Goal: Communication & Community: Answer question/provide support

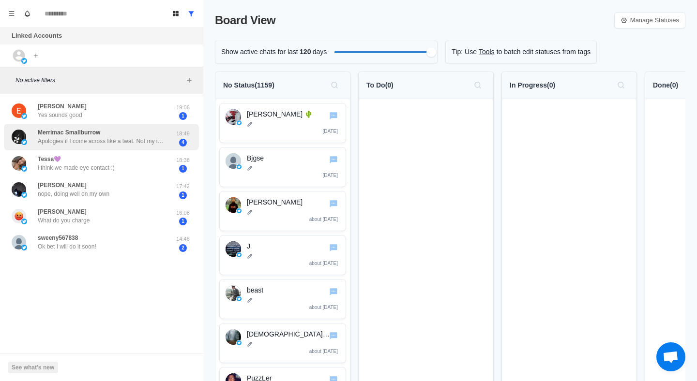
click at [159, 147] on div "Merrimac Smallburrow Apologies if I come across like a twat. Not my intention 1…" at bounding box center [101, 137] width 195 height 27
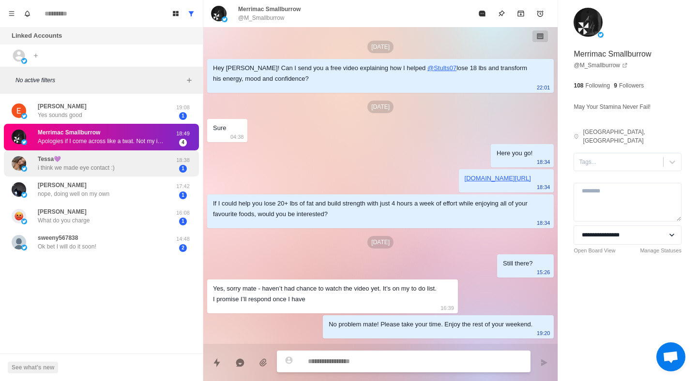
scroll to position [1548, 0]
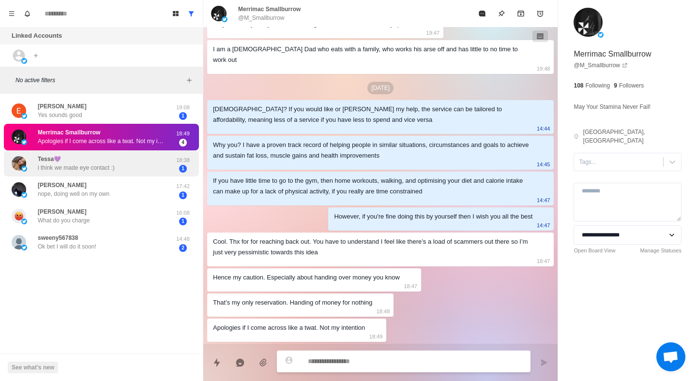
click at [172, 174] on div "Tessa💜 i think we made eye contact :) 18:38 1" at bounding box center [101, 163] width 195 height 27
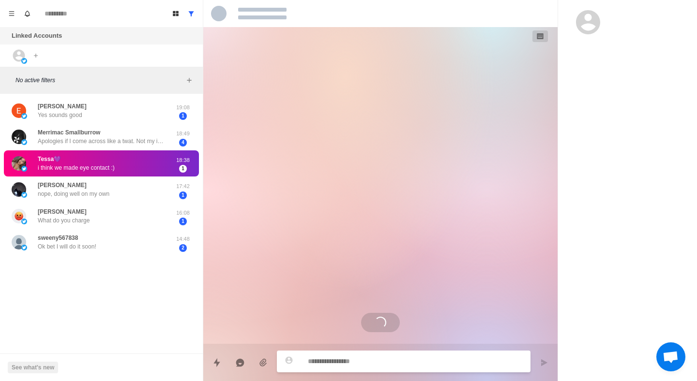
scroll to position [0, 0]
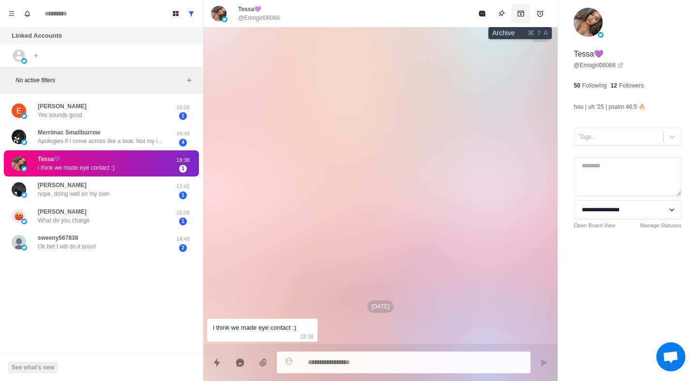
click at [524, 12] on icon "Archive" at bounding box center [521, 14] width 8 height 8
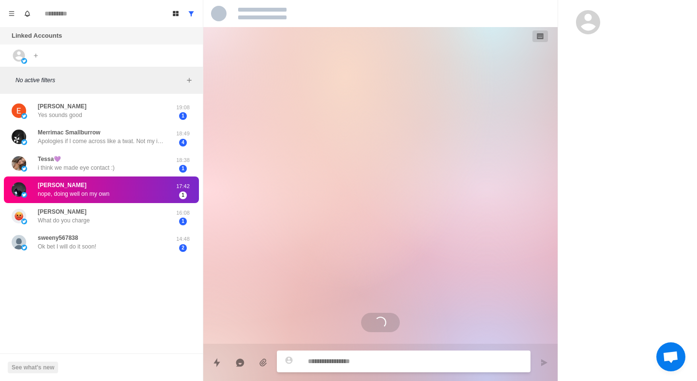
scroll to position [599, 0]
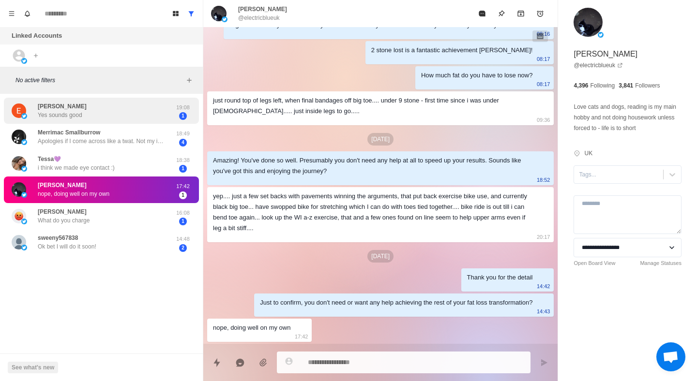
click at [160, 115] on div "[PERSON_NAME] Yes sounds good" at bounding box center [91, 111] width 159 height 19
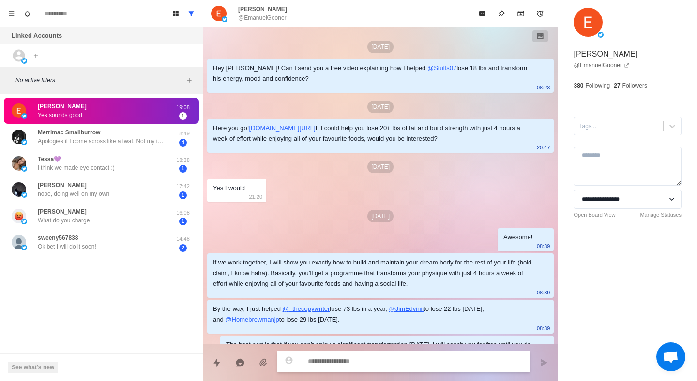
scroll to position [131, 0]
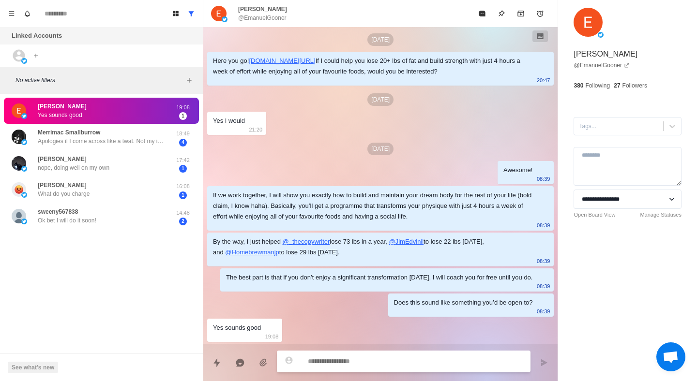
type textarea "*"
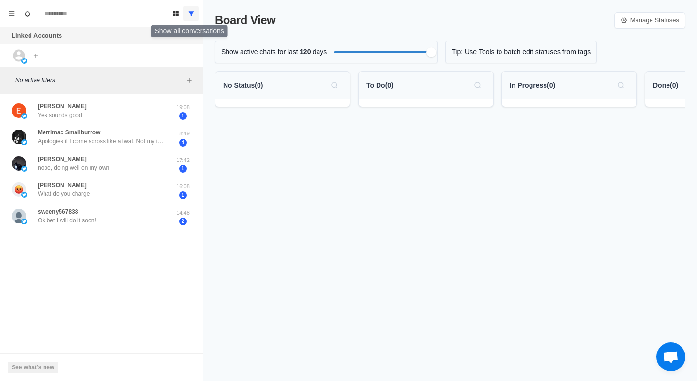
click at [189, 12] on icon "Show all conversations" at bounding box center [191, 13] width 5 height 5
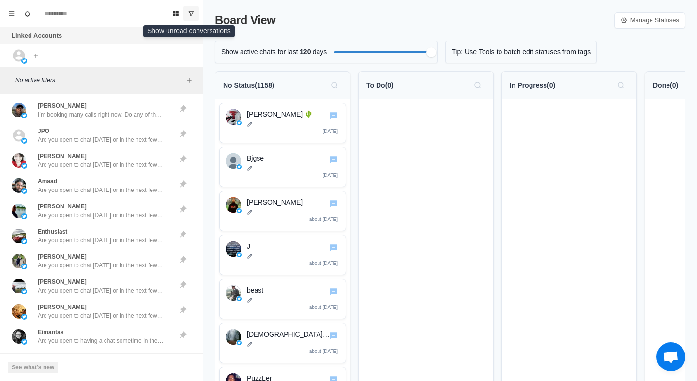
click at [190, 12] on icon "Show unread conversations" at bounding box center [191, 13] width 7 height 7
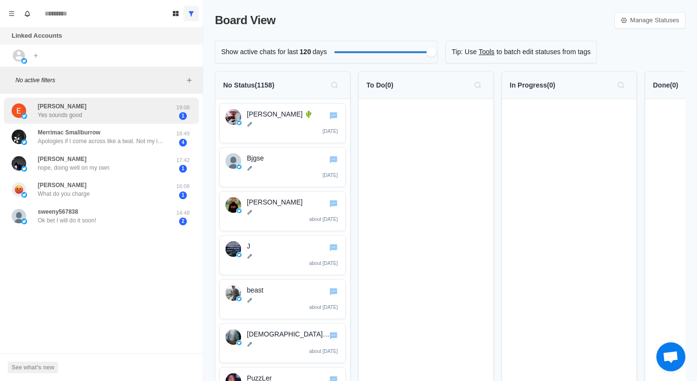
click at [117, 111] on div "[PERSON_NAME] Yes sounds good" at bounding box center [91, 111] width 159 height 19
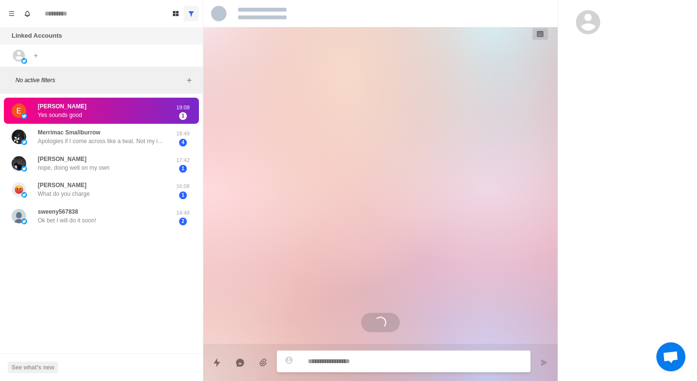
scroll to position [131, 0]
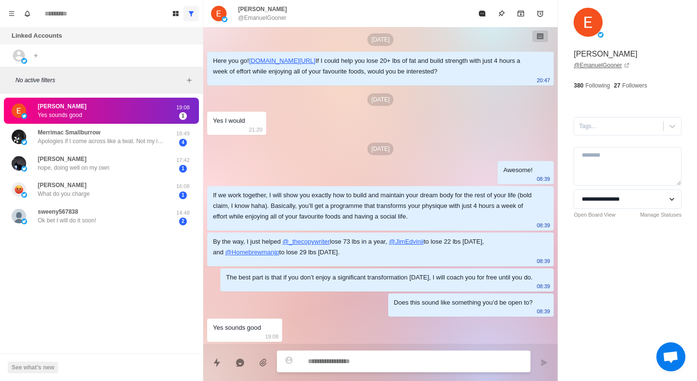
click at [614, 65] on link "@ EmanuelGooner" at bounding box center [601, 65] width 56 height 9
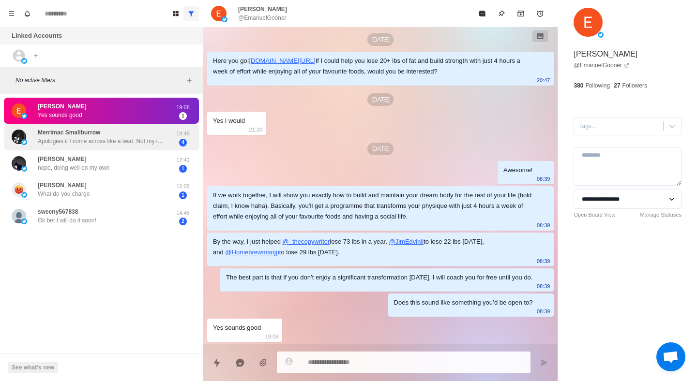
click at [131, 141] on p "Apologies if I come across like a twat. Not my intention" at bounding box center [101, 141] width 126 height 9
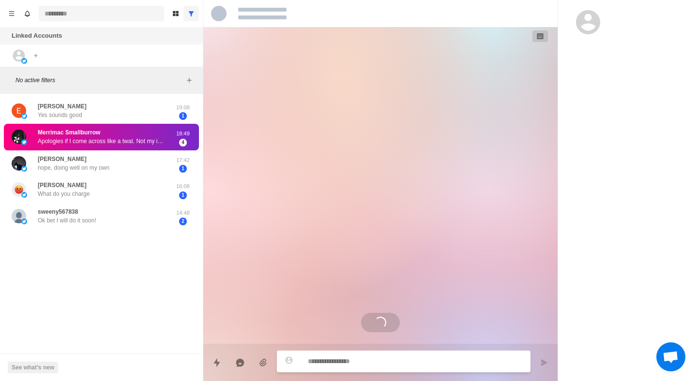
scroll to position [1548, 0]
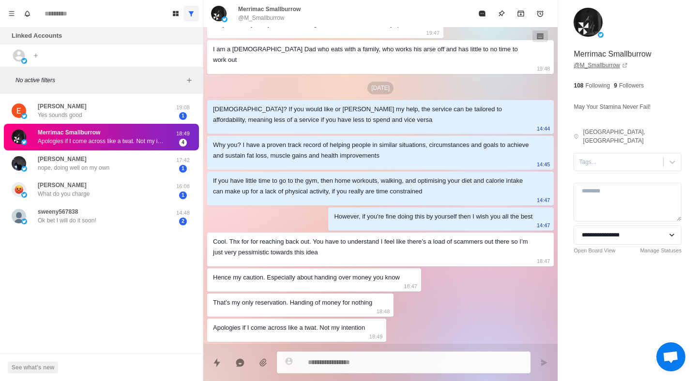
click at [606, 65] on link "@ M_Smallburrow" at bounding box center [600, 65] width 54 height 9
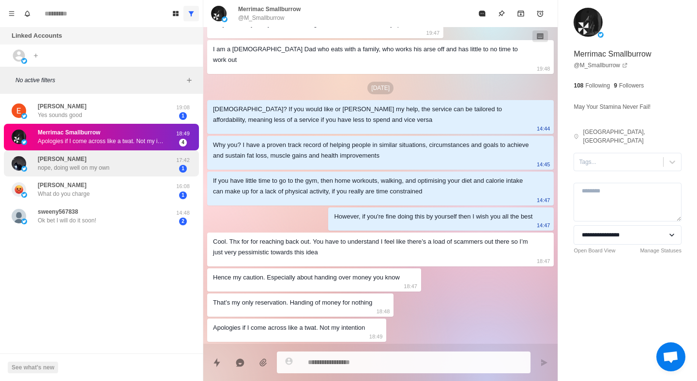
click at [138, 158] on div "[PERSON_NAME] nope, doing well on my own" at bounding box center [91, 163] width 159 height 19
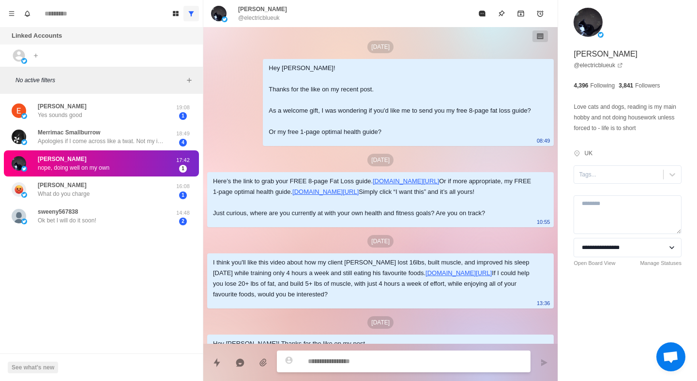
scroll to position [599, 0]
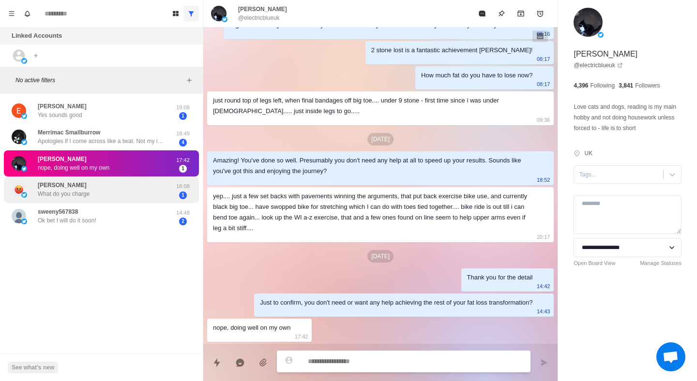
click at [105, 191] on div "[PERSON_NAME] What do you charge" at bounding box center [91, 189] width 159 height 19
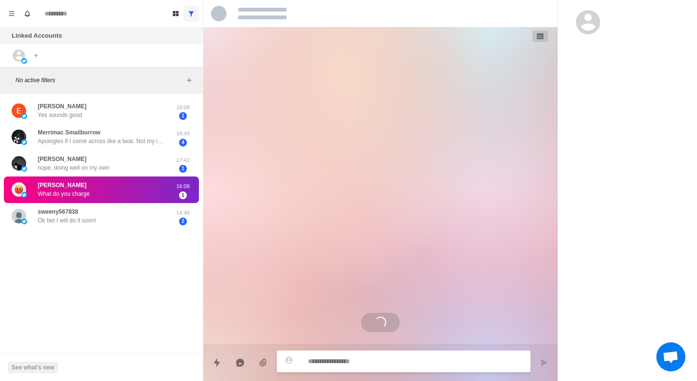
scroll to position [0, 0]
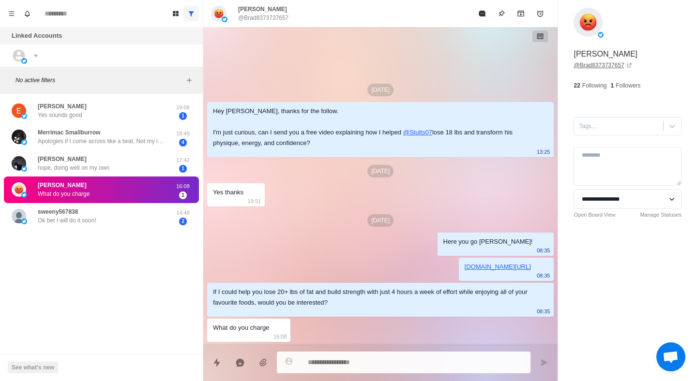
click at [597, 62] on link "@ Brad8373737657" at bounding box center [602, 65] width 58 height 9
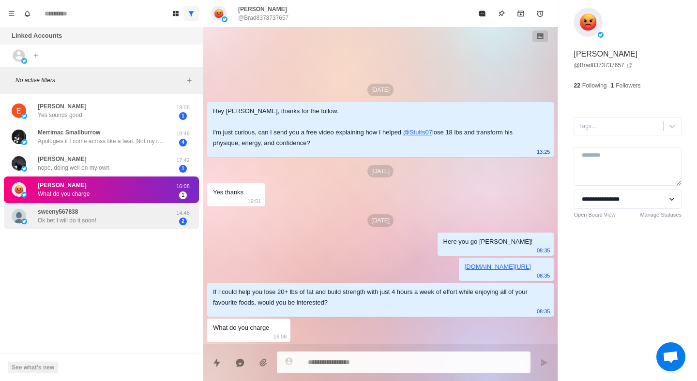
click at [109, 219] on div "sweeny567838 Ok bet I will do it soon!" at bounding box center [91, 216] width 159 height 19
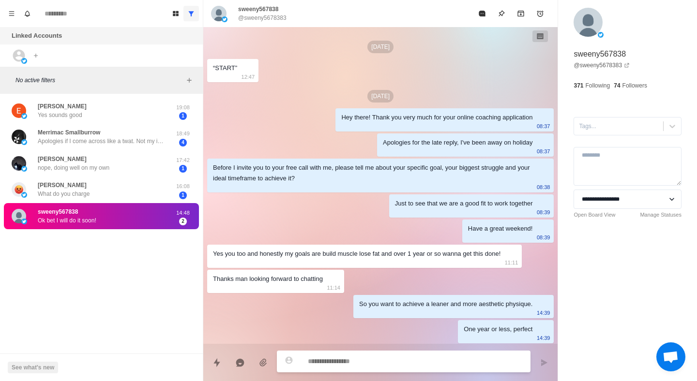
scroll to position [274, 0]
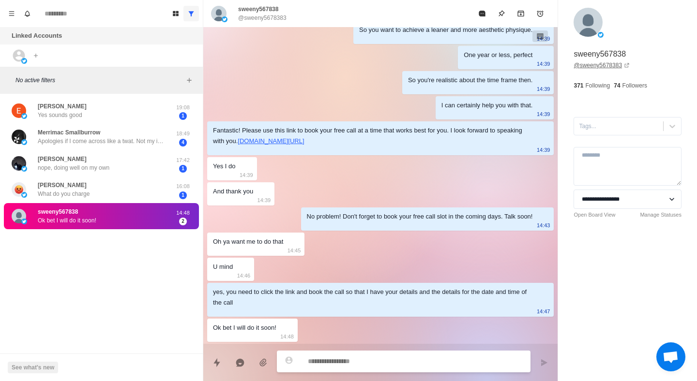
click at [606, 66] on link "@ sweeny5678383" at bounding box center [601, 65] width 56 height 9
click at [195, 12] on button "Show all conversations" at bounding box center [190, 13] width 15 height 15
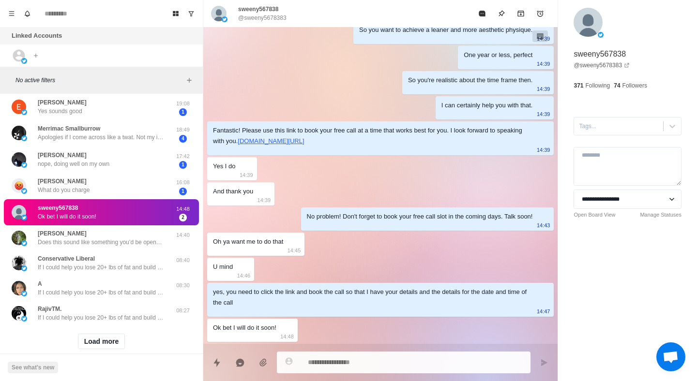
scroll to position [295, 0]
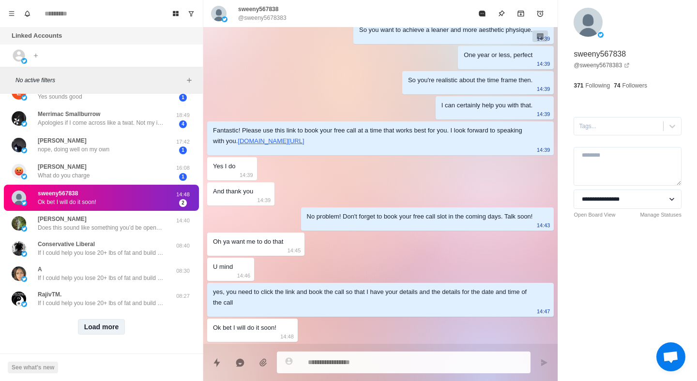
click at [102, 326] on button "Load more" at bounding box center [101, 326] width 47 height 15
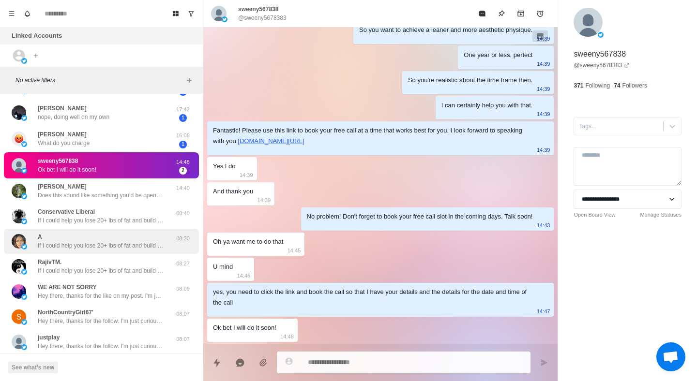
scroll to position [337, 0]
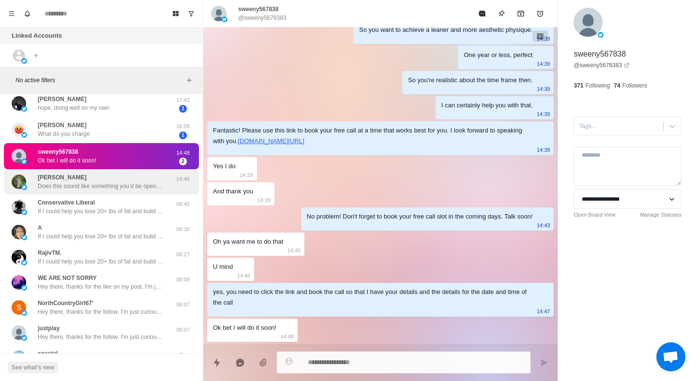
click at [141, 187] on p "Does this sound like something you’d be open to?" at bounding box center [101, 186] width 126 height 9
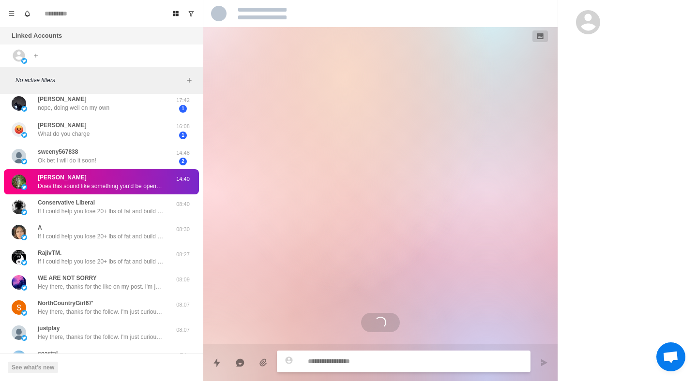
scroll to position [241, 0]
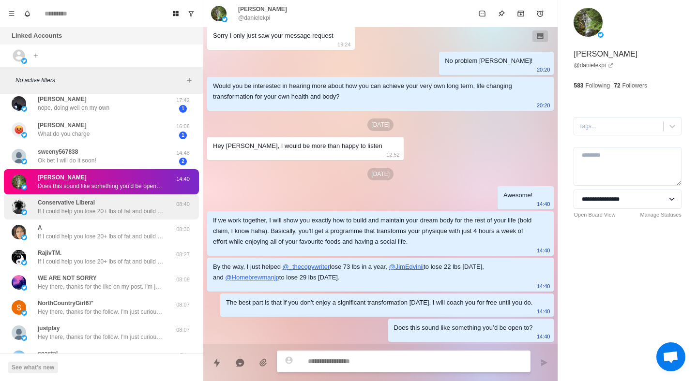
click at [133, 214] on p "If I could help you lose 20+ lbs of fat and build strength with just 4 hours a …" at bounding box center [101, 211] width 126 height 9
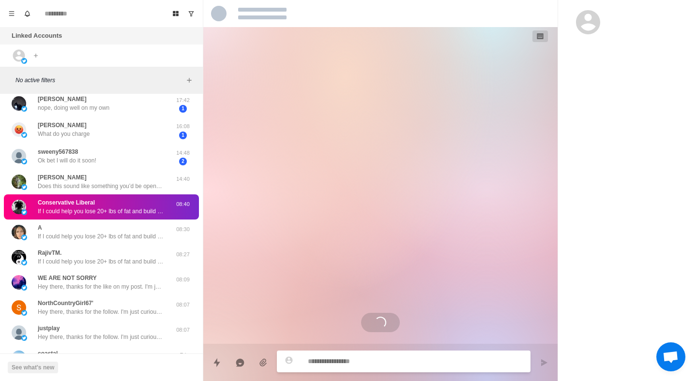
scroll to position [0, 0]
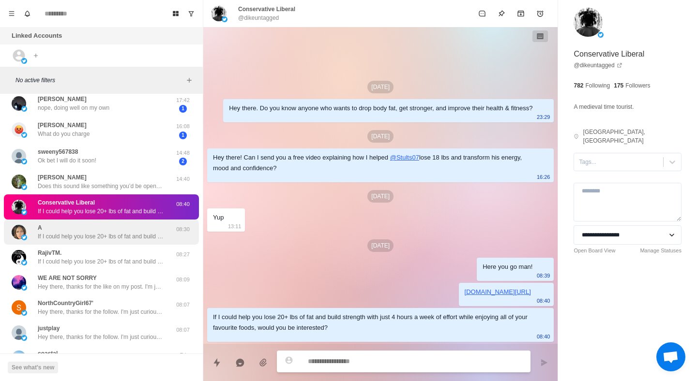
click at [129, 228] on div "A If I could help you lose 20+ lbs of fat and build strength with just 4 hours …" at bounding box center [101, 232] width 126 height 17
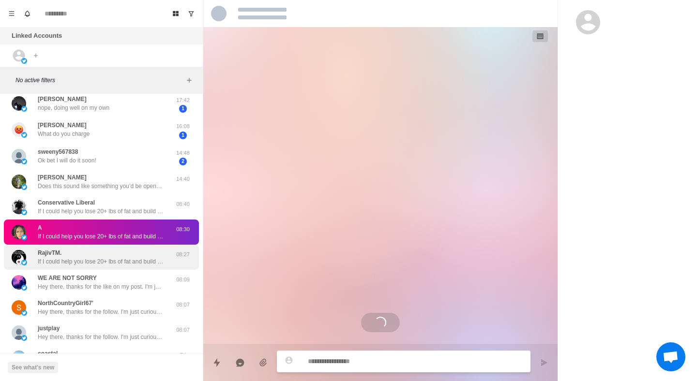
scroll to position [1144, 0]
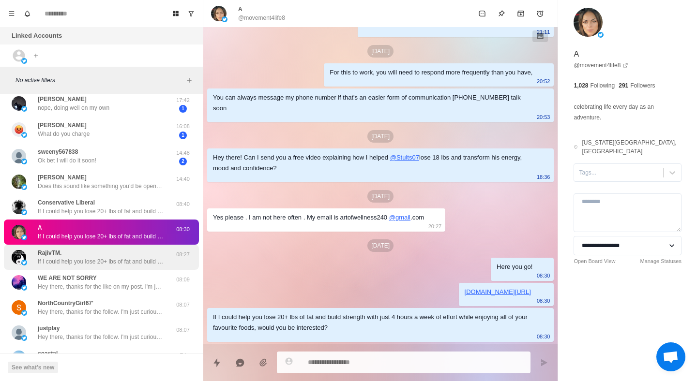
click at [142, 255] on div "RajivTM. If I could help you lose 20+ lbs of fat and build strength with just 4…" at bounding box center [101, 257] width 126 height 17
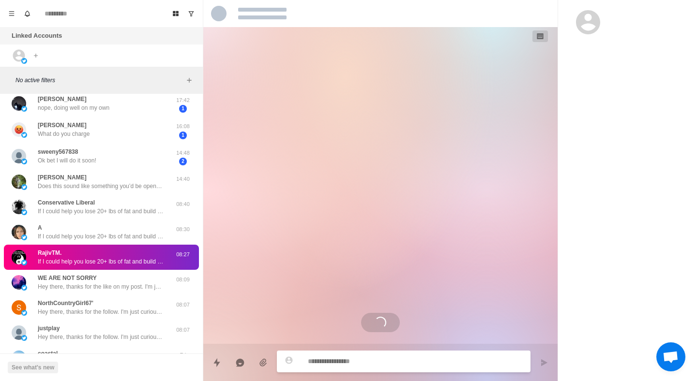
scroll to position [0, 0]
type textarea "*"
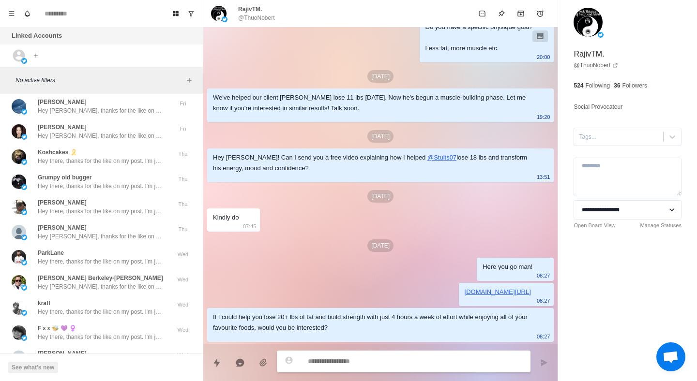
scroll to position [614, 0]
